Goal: Transaction & Acquisition: Purchase product/service

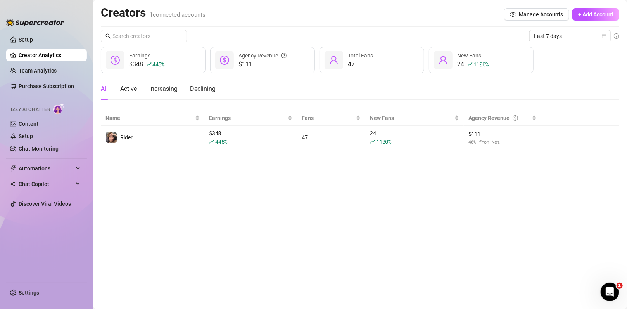
click at [454, 43] on div "Last 7 days $348 445 % Earnings $111 Agency Revenue 47 Total Fans 24 1100 % New…" at bounding box center [360, 90] width 519 height 120
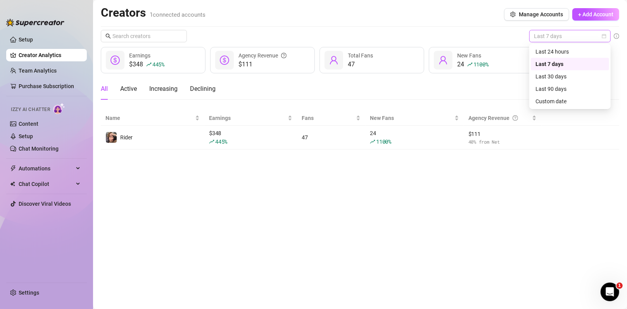
click at [454, 36] on span "Last 7 days" at bounding box center [570, 36] width 72 height 12
click at [454, 104] on div "Custom date" at bounding box center [570, 101] width 69 height 9
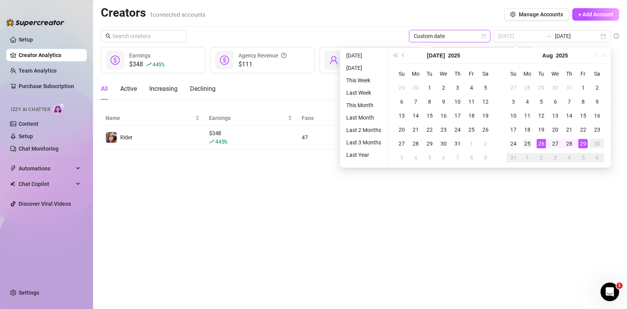
type input "[DATE]"
click at [454, 144] on td "25" at bounding box center [528, 144] width 14 height 14
click at [454, 189] on main "Creators 1 connected accounts Manage Accounts + Add Account Custom date [DATE] …" at bounding box center [360, 154] width 534 height 309
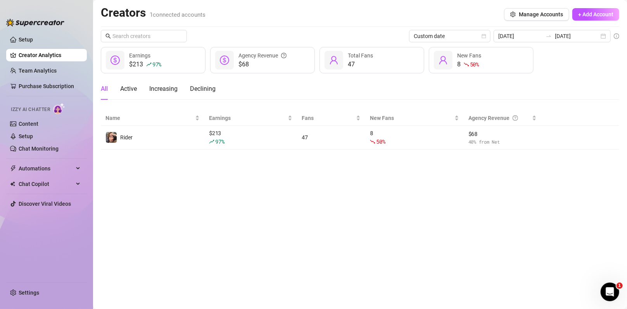
click at [180, 92] on div "All Active Increasing Declining" at bounding box center [158, 89] width 115 height 22
click at [153, 93] on div "Increasing" at bounding box center [163, 89] width 28 height 22
drag, startPoint x: 185, startPoint y: 86, endPoint x: 190, endPoint y: 87, distance: 5.1
click at [188, 87] on div "All Active Increasing Declining" at bounding box center [158, 89] width 115 height 22
click at [190, 87] on div "All Active Increasing Declining" at bounding box center [158, 89] width 115 height 22
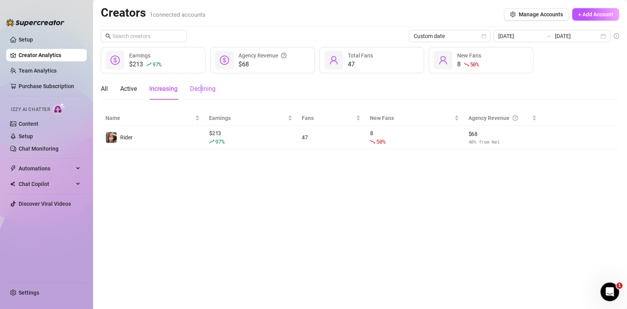
click at [202, 90] on div "Declining" at bounding box center [203, 88] width 26 height 9
click at [180, 91] on div "All Active Increasing Declining" at bounding box center [158, 89] width 115 height 22
click at [168, 92] on div "Increasing" at bounding box center [163, 88] width 28 height 9
click at [100, 89] on main "Creators 1 connected accounts Manage Accounts + Add Account Custom date [DATE] …" at bounding box center [360, 154] width 534 height 309
click at [107, 91] on div "All" at bounding box center [104, 88] width 7 height 9
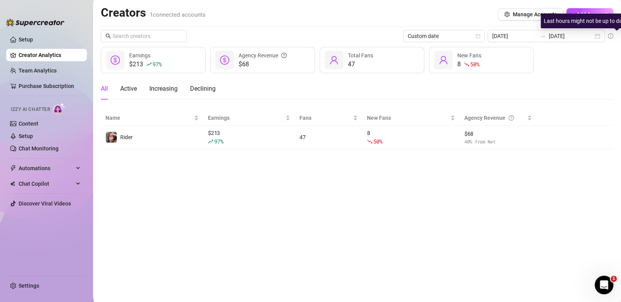
click at [454, 37] on icon "info-circle" at bounding box center [610, 35] width 5 height 5
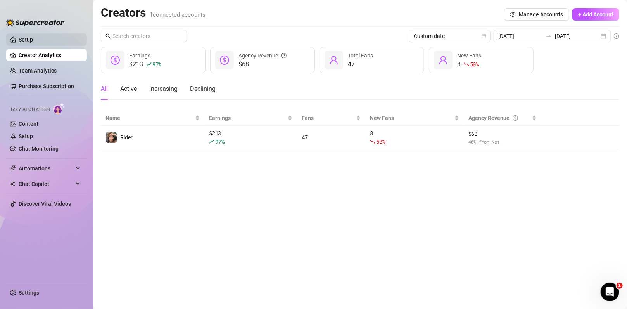
click at [24, 38] on link "Setup" at bounding box center [26, 39] width 14 height 6
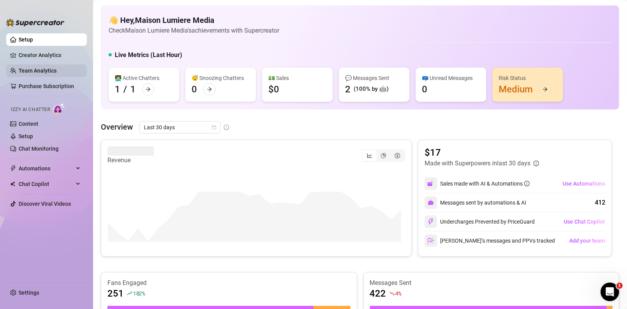
click at [46, 72] on link "Team Analytics" at bounding box center [38, 71] width 38 height 6
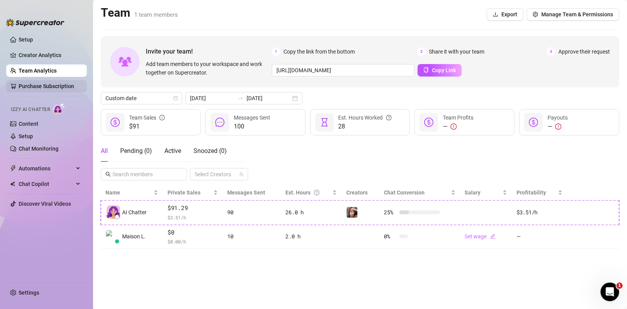
click at [74, 87] on link "Purchase Subscription" at bounding box center [46, 86] width 55 height 6
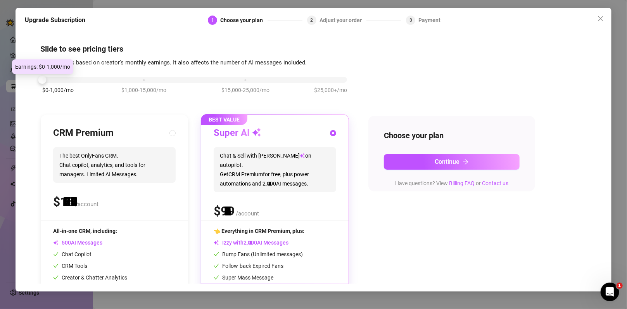
drag, startPoint x: 140, startPoint y: 78, endPoint x: 55, endPoint y: 79, distance: 84.6
click at [55, 79] on div "$0-1,000/mo $1,000-15,000/mo $15,000-25,000/mo $25,000+/mo" at bounding box center [194, 77] width 305 height 5
click at [454, 22] on div "Upgrade Subscription 1 Choose your plan 2 Adjust your order 3 Payment Slide to …" at bounding box center [314, 150] width 596 height 284
click at [454, 20] on icon "close" at bounding box center [601, 19] width 6 height 6
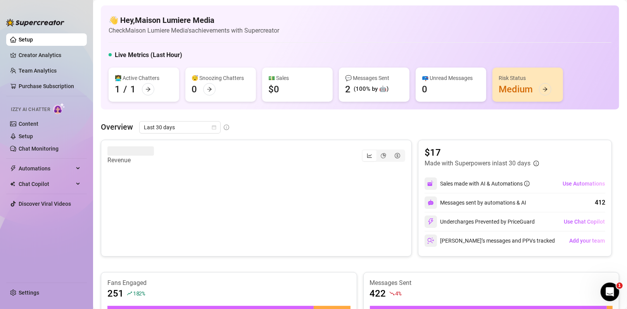
click at [33, 41] on link "Setup" at bounding box center [26, 39] width 14 height 6
click at [55, 52] on link "Creator Analytics" at bounding box center [50, 55] width 62 height 12
